Goal: Task Accomplishment & Management: Use online tool/utility

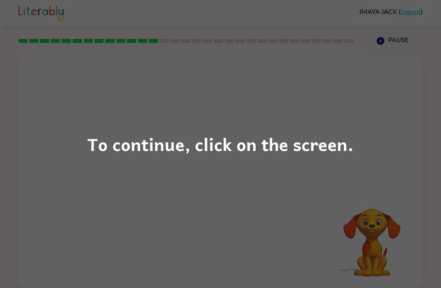
click at [370, 155] on div "To continue, click on the screen." at bounding box center [220, 144] width 441 height 288
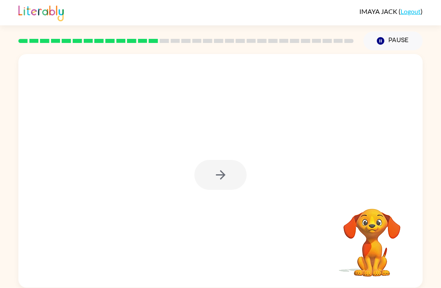
click at [230, 189] on div at bounding box center [220, 175] width 52 height 30
click at [224, 181] on div at bounding box center [220, 175] width 52 height 30
click at [220, 185] on div at bounding box center [220, 175] width 52 height 30
click at [234, 182] on div at bounding box center [220, 175] width 52 height 30
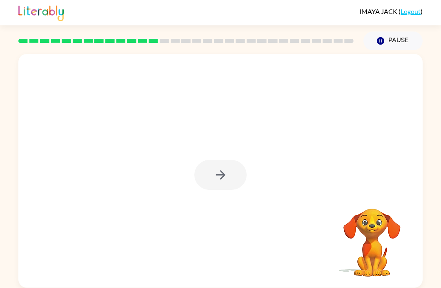
click at [266, 166] on div at bounding box center [220, 170] width 404 height 233
click at [212, 170] on button "button" at bounding box center [220, 175] width 52 height 30
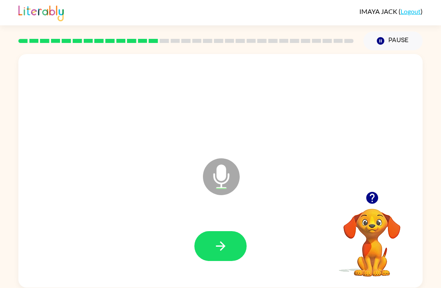
click at [230, 236] on button "button" at bounding box center [220, 246] width 52 height 30
click at [374, 189] on button "button" at bounding box center [372, 197] width 21 height 21
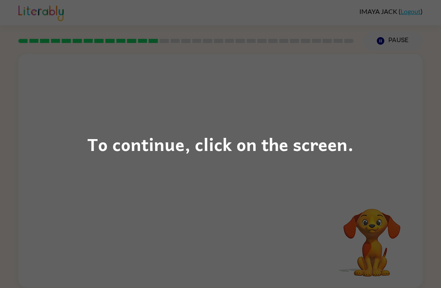
click at [80, 167] on div "To continue, click on the screen." at bounding box center [220, 144] width 441 height 288
click at [222, 178] on div "To continue, click on the screen." at bounding box center [220, 144] width 441 height 288
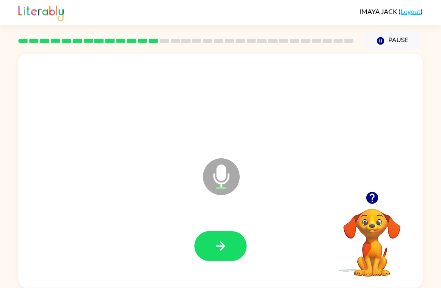
click at [200, 237] on button "button" at bounding box center [220, 246] width 52 height 30
click at [221, 259] on button "button" at bounding box center [220, 246] width 52 height 30
click at [215, 238] on button "button" at bounding box center [220, 246] width 52 height 30
click at [220, 163] on icon "Microphone The Microphone is here when it is your turn to talk" at bounding box center [262, 186] width 123 height 61
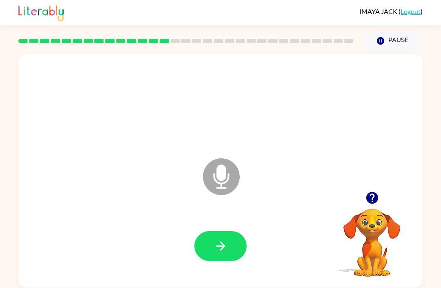
scroll to position [19, 0]
click at [231, 238] on button "button" at bounding box center [220, 246] width 52 height 30
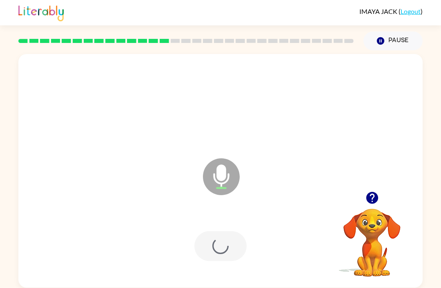
click at [231, 238] on div at bounding box center [220, 246] width 52 height 30
click at [230, 232] on div at bounding box center [220, 246] width 52 height 30
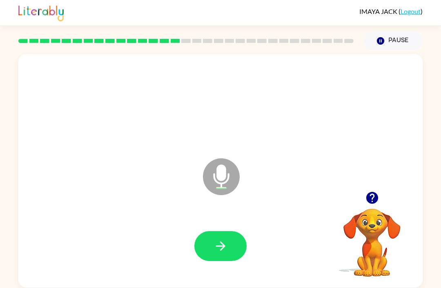
click at [211, 231] on button "button" at bounding box center [220, 246] width 52 height 30
click at [210, 231] on button "button" at bounding box center [220, 246] width 52 height 30
click at [209, 231] on button "button" at bounding box center [220, 246] width 52 height 30
click at [370, 192] on icon "button" at bounding box center [372, 198] width 12 height 12
click at [363, 187] on button "button" at bounding box center [372, 197] width 21 height 21
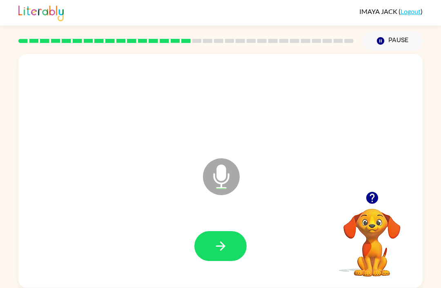
click at [365, 190] on icon "button" at bounding box center [372, 197] width 14 height 14
click at [364, 187] on button "button" at bounding box center [372, 197] width 21 height 21
click at [236, 239] on button "button" at bounding box center [220, 246] width 52 height 30
click at [210, 231] on button "button" at bounding box center [220, 246] width 52 height 30
click at [201, 231] on button "button" at bounding box center [220, 246] width 52 height 30
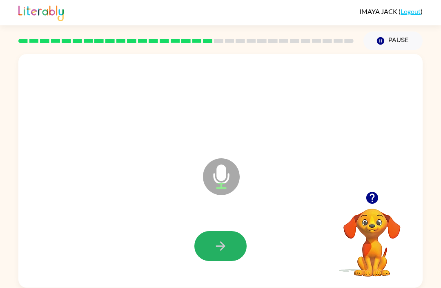
click at [199, 231] on button "button" at bounding box center [220, 246] width 52 height 30
click at [239, 234] on button "button" at bounding box center [220, 246] width 52 height 30
click at [371, 192] on icon "button" at bounding box center [372, 198] width 12 height 12
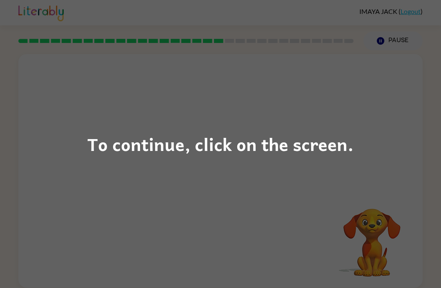
click at [80, 225] on div "To continue, click on the screen." at bounding box center [220, 144] width 441 height 288
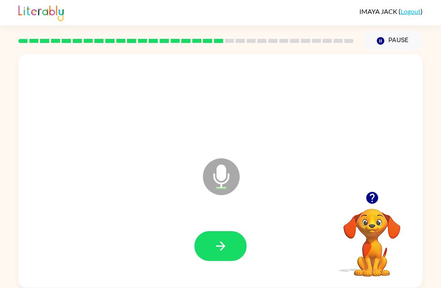
click at [217, 239] on button "button" at bounding box center [220, 246] width 52 height 30
click at [219, 231] on button "button" at bounding box center [220, 246] width 52 height 30
click at [214, 239] on icon "button" at bounding box center [221, 246] width 14 height 14
click at [218, 231] on button "button" at bounding box center [220, 246] width 52 height 30
click at [365, 188] on div at bounding box center [372, 197] width 82 height 21
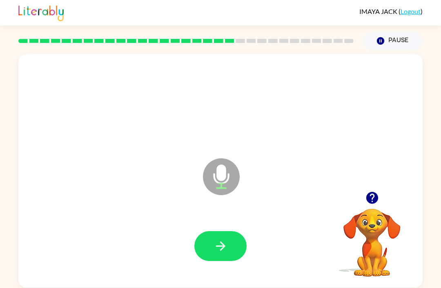
click at [357, 187] on div at bounding box center [372, 197] width 82 height 21
click at [370, 190] on icon "button" at bounding box center [372, 197] width 14 height 14
click at [214, 239] on icon "button" at bounding box center [221, 246] width 14 height 14
click at [211, 231] on button "button" at bounding box center [220, 246] width 52 height 30
click at [214, 212] on div at bounding box center [221, 245] width 388 height 67
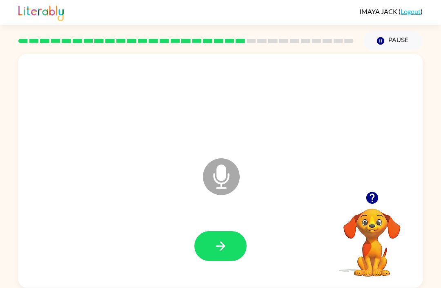
click at [208, 241] on button "button" at bounding box center [220, 246] width 52 height 30
click at [205, 236] on button "button" at bounding box center [220, 246] width 52 height 30
click at [196, 231] on button "button" at bounding box center [220, 246] width 52 height 30
click at [222, 239] on icon "button" at bounding box center [221, 246] width 14 height 14
click at [274, 254] on div at bounding box center [221, 245] width 388 height 67
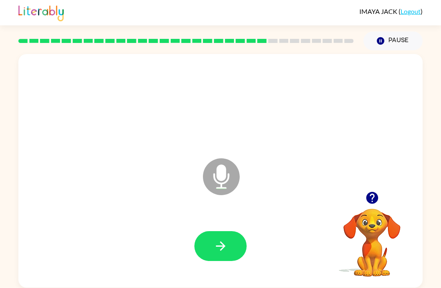
click at [224, 241] on button "button" at bounding box center [220, 246] width 52 height 30
click at [216, 239] on icon "button" at bounding box center [221, 246] width 14 height 14
click at [225, 239] on icon "button" at bounding box center [221, 246] width 14 height 14
click at [233, 231] on button "button" at bounding box center [220, 246] width 52 height 30
click at [221, 239] on icon "button" at bounding box center [221, 246] width 14 height 14
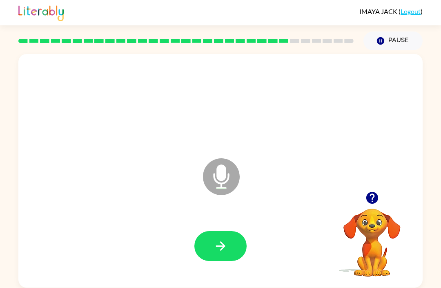
click at [366, 190] on icon "button" at bounding box center [372, 197] width 14 height 14
click at [207, 231] on button "button" at bounding box center [220, 246] width 52 height 30
click at [192, 223] on div at bounding box center [221, 245] width 388 height 67
click at [207, 231] on button "button" at bounding box center [220, 246] width 52 height 30
click at [211, 231] on button "button" at bounding box center [220, 246] width 52 height 30
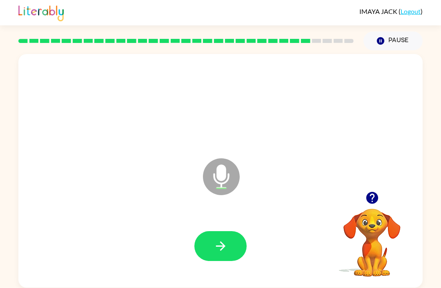
click at [367, 192] on icon "button" at bounding box center [372, 198] width 12 height 12
click at [206, 231] on button "button" at bounding box center [220, 246] width 52 height 30
click at [362, 187] on button "button" at bounding box center [372, 197] width 21 height 21
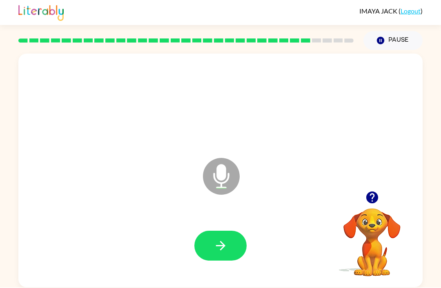
click at [239, 231] on button "button" at bounding box center [220, 246] width 52 height 30
click at [222, 241] on icon "button" at bounding box center [220, 245] width 9 height 9
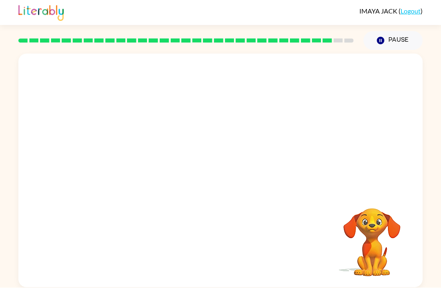
click at [231, 221] on div at bounding box center [221, 245] width 388 height 67
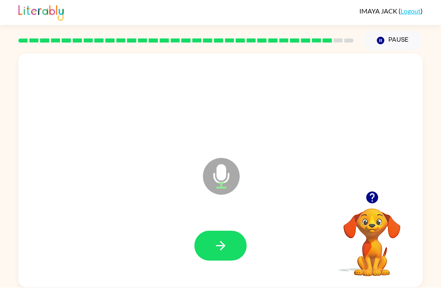
click at [220, 231] on button "button" at bounding box center [220, 246] width 52 height 30
click at [217, 239] on icon "button" at bounding box center [221, 246] width 14 height 14
click at [220, 231] on button "button" at bounding box center [220, 246] width 52 height 30
click at [227, 239] on icon "button" at bounding box center [221, 246] width 14 height 14
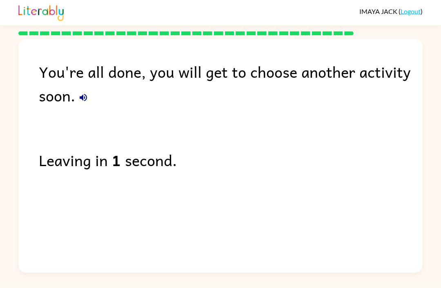
scroll to position [0, 0]
